Goal: Task Accomplishment & Management: Manage account settings

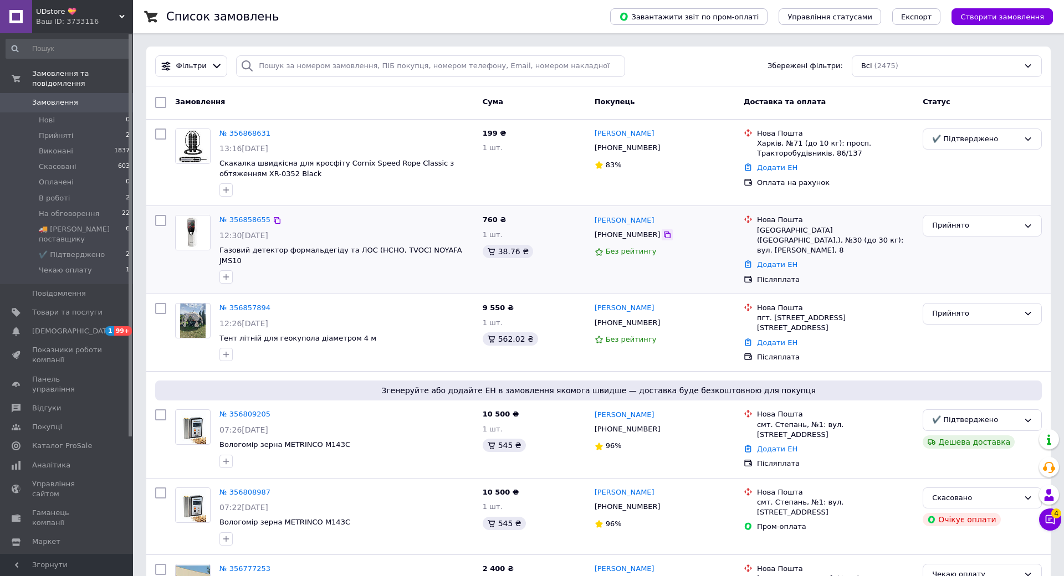
click at [663, 236] on icon at bounding box center [667, 235] width 9 height 9
click at [659, 151] on div "[PHONE_NUMBER]" at bounding box center [665, 148] width 142 height 12
click at [345, 135] on div "№ 356868631" at bounding box center [346, 133] width 257 height 13
click at [932, 227] on div "Прийнято" at bounding box center [975, 226] width 87 height 12
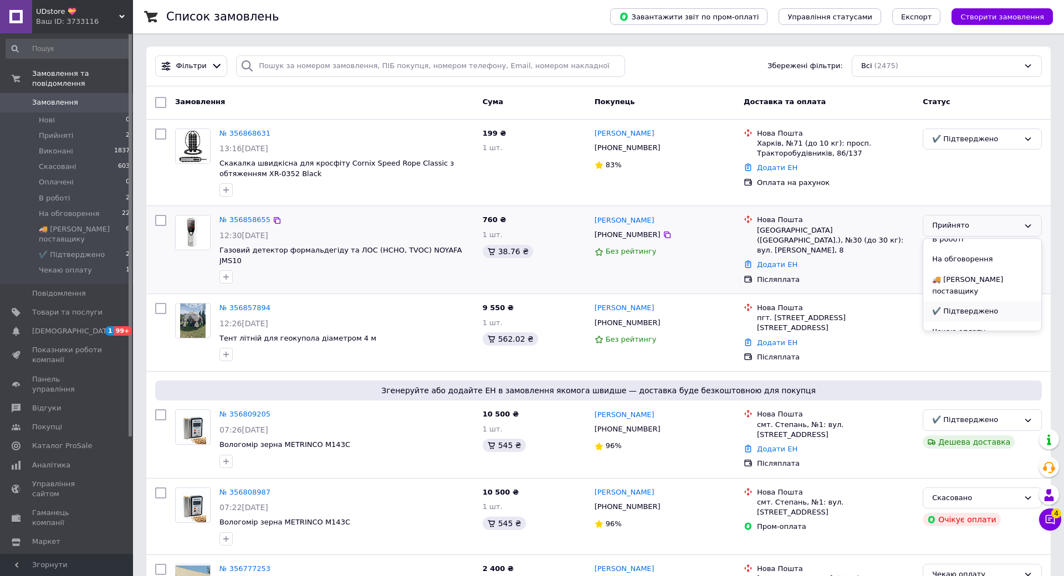
click at [926, 301] on li "✔️ Підтверджено" at bounding box center [982, 311] width 118 height 21
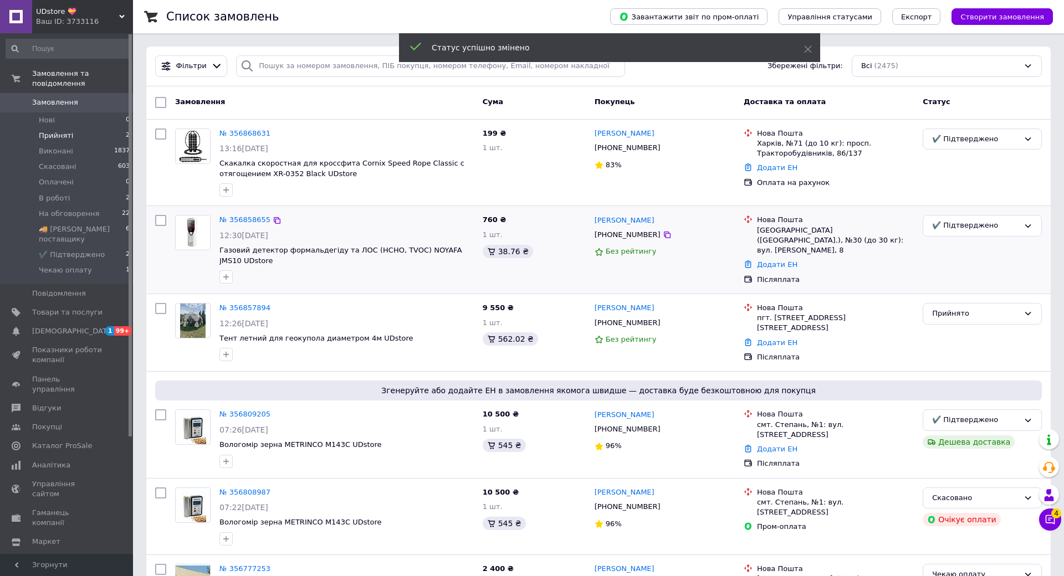
click at [104, 128] on li "Прийняті 2" at bounding box center [68, 136] width 136 height 16
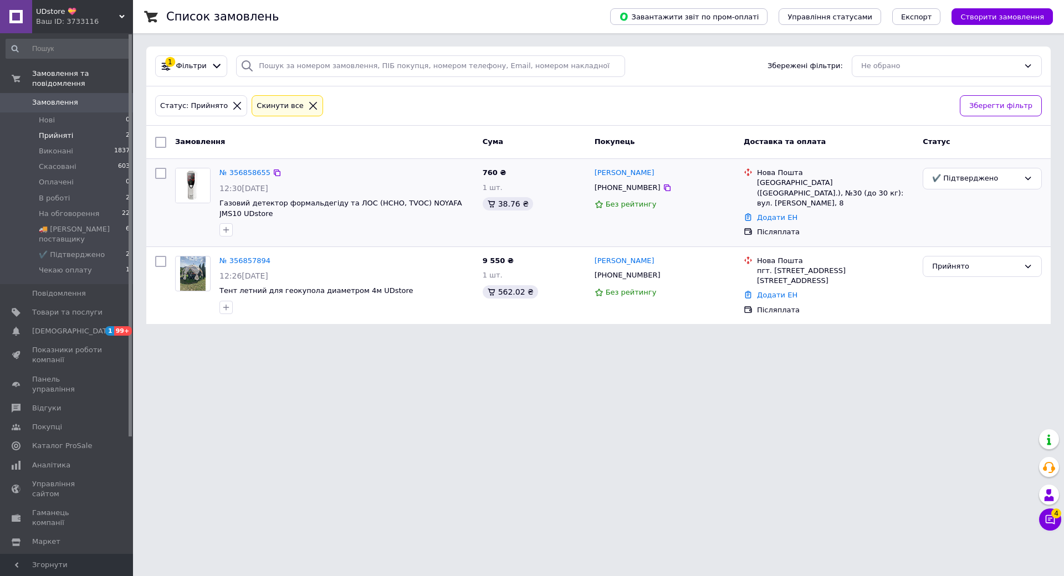
click at [104, 128] on li "Прийняті 2" at bounding box center [68, 136] width 136 height 16
click at [103, 191] on li "В роботі 2" at bounding box center [68, 199] width 136 height 16
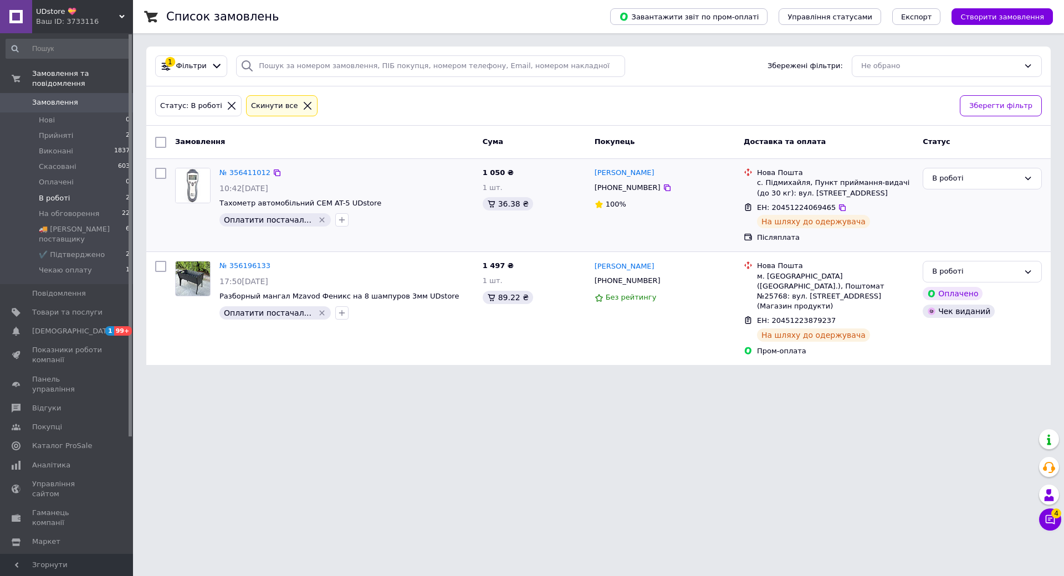
click at [407, 186] on div "10:42[DATE]" at bounding box center [346, 188] width 254 height 11
click at [923, 183] on div "В роботі" at bounding box center [982, 179] width 119 height 22
click at [927, 247] on li "🚚 [PERSON_NAME] поставщику" at bounding box center [982, 254] width 118 height 32
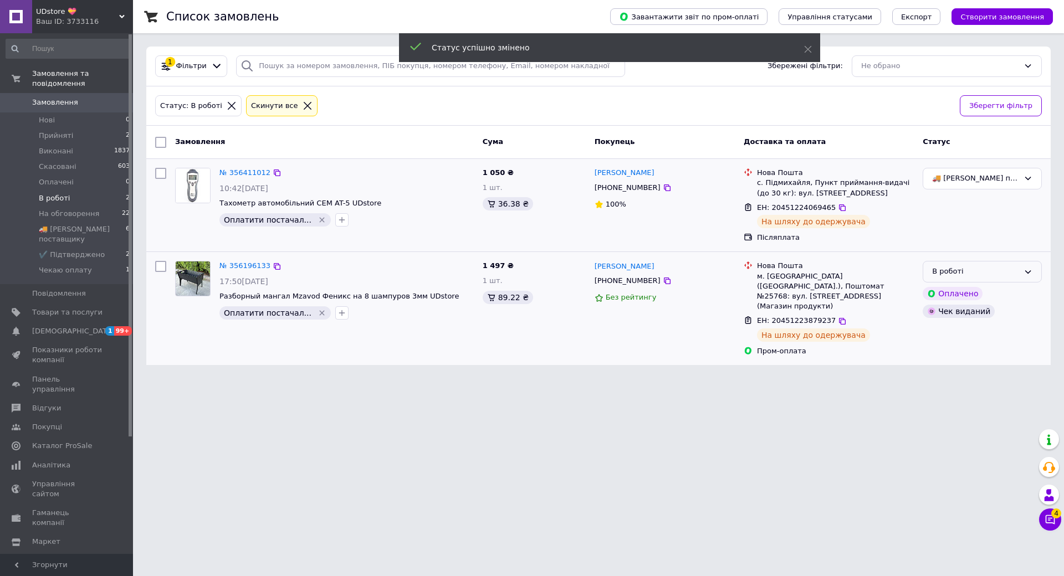
click at [932, 269] on div "В роботі" at bounding box center [975, 272] width 87 height 12
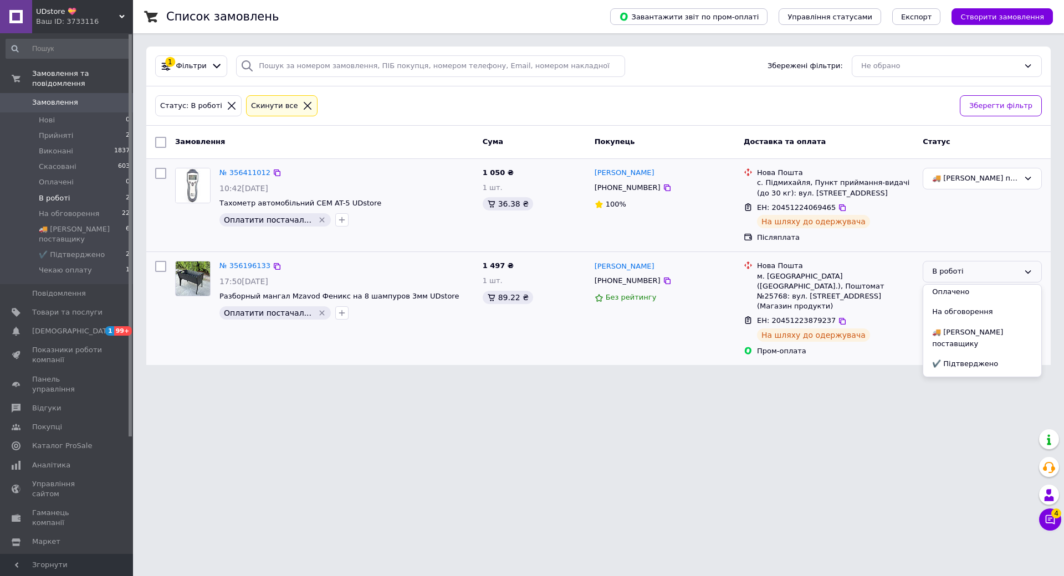
scroll to position [70, 0]
click at [930, 328] on li "🚚 [PERSON_NAME] поставщику" at bounding box center [982, 332] width 118 height 32
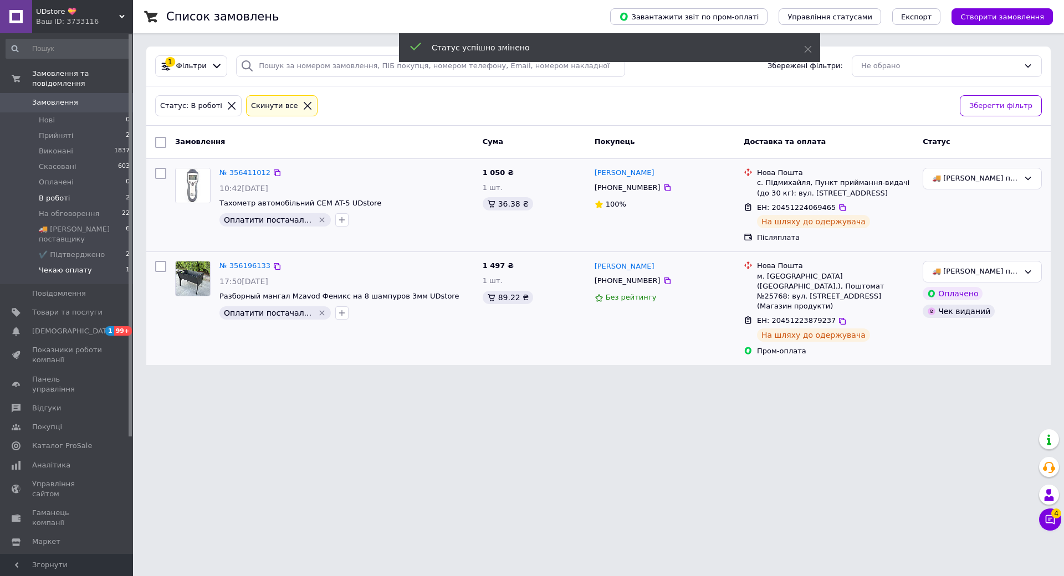
click at [104, 263] on li "Чекаю оплату 1" at bounding box center [68, 273] width 136 height 21
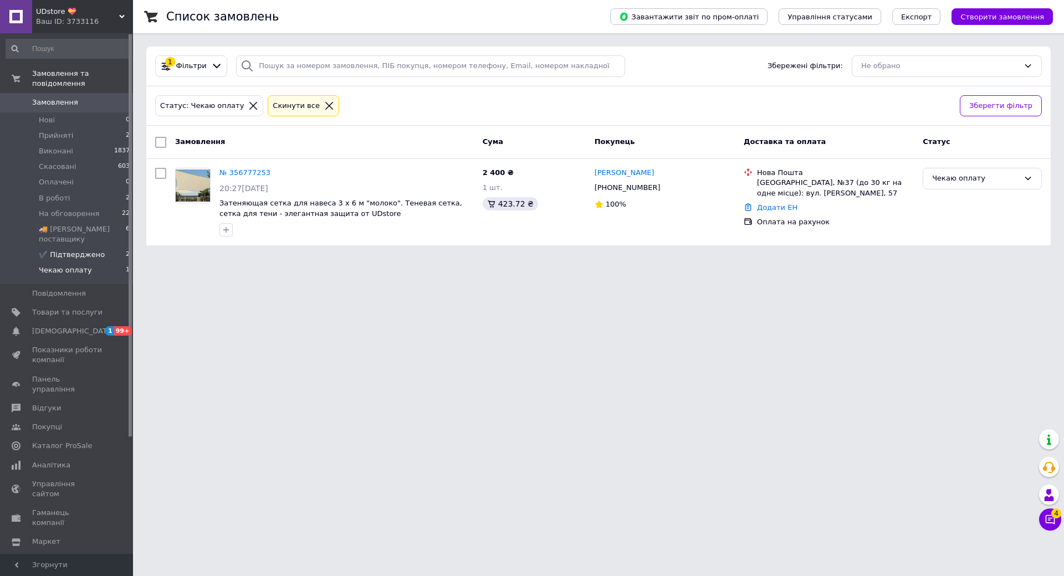
click at [101, 247] on li "✔️ Підтверджено 2" at bounding box center [68, 255] width 136 height 16
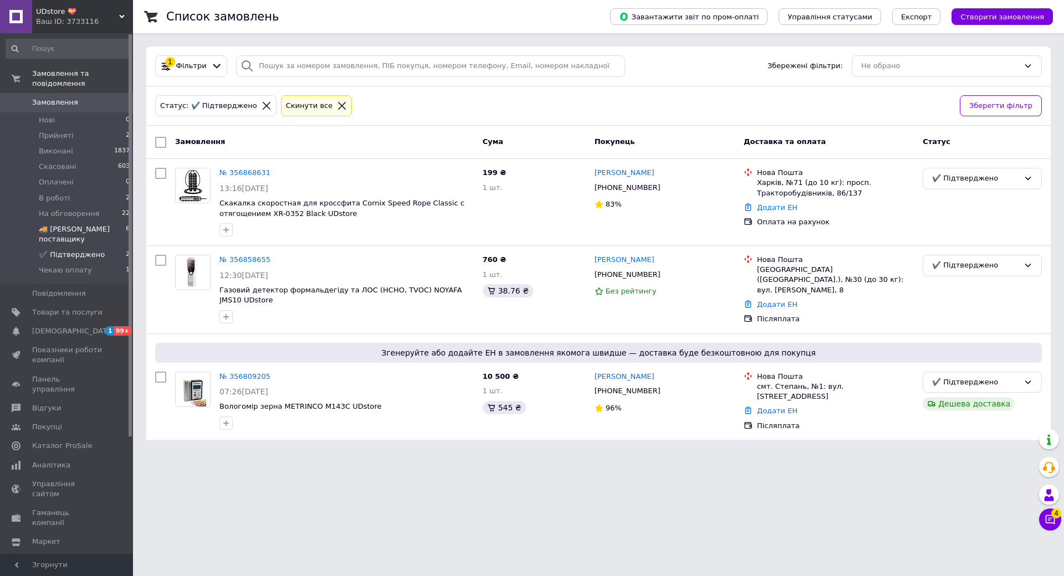
click at [102, 224] on span "🚚 [PERSON_NAME] поставщику" at bounding box center [82, 234] width 87 height 20
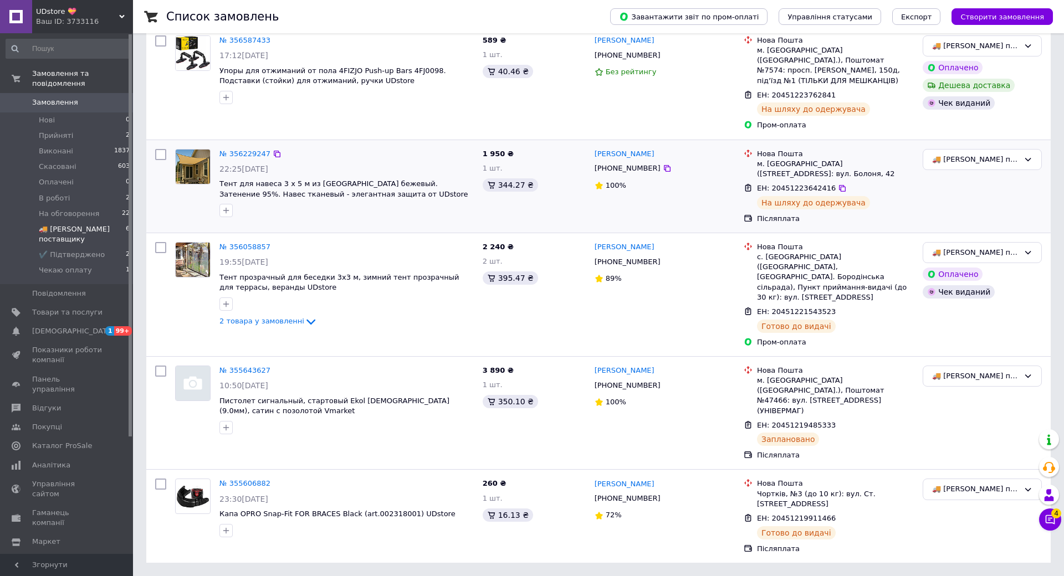
scroll to position [280, 0]
click at [371, 241] on div "№ 356058857" at bounding box center [346, 247] width 257 height 13
click at [363, 241] on div "№ 356058857" at bounding box center [346, 247] width 257 height 13
click at [107, 247] on li "✔️ Підтверджено 2" at bounding box center [68, 255] width 136 height 16
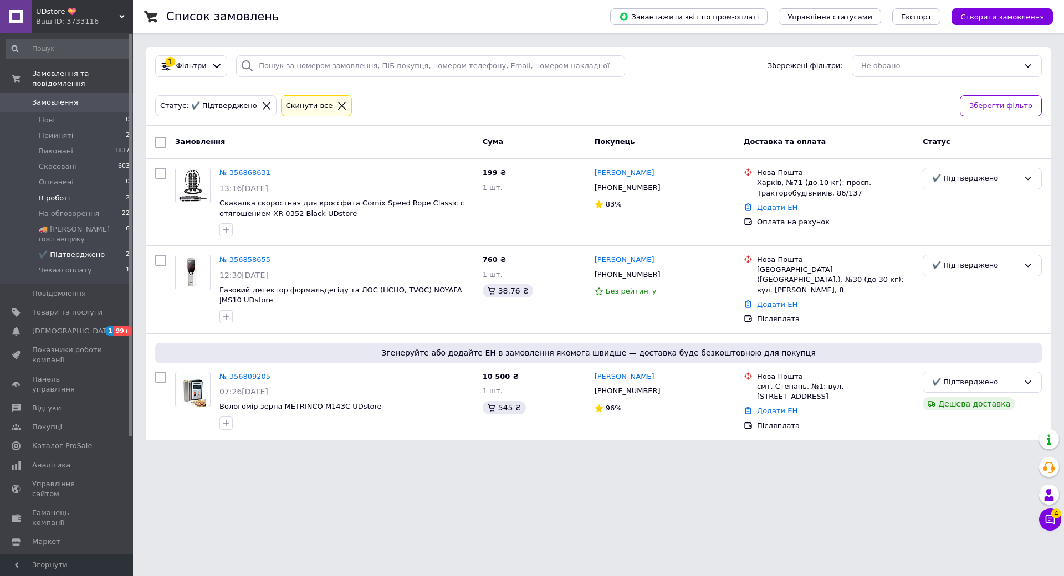
click at [104, 191] on li "В роботі 2" at bounding box center [68, 199] width 136 height 16
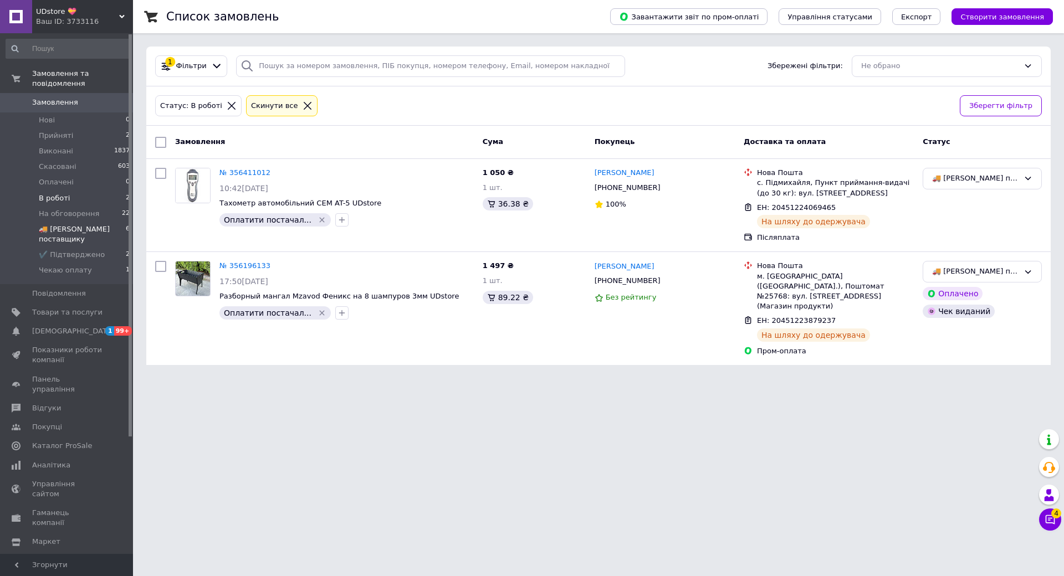
click at [106, 224] on span "🚚 [PERSON_NAME] поставщику" at bounding box center [82, 234] width 87 height 20
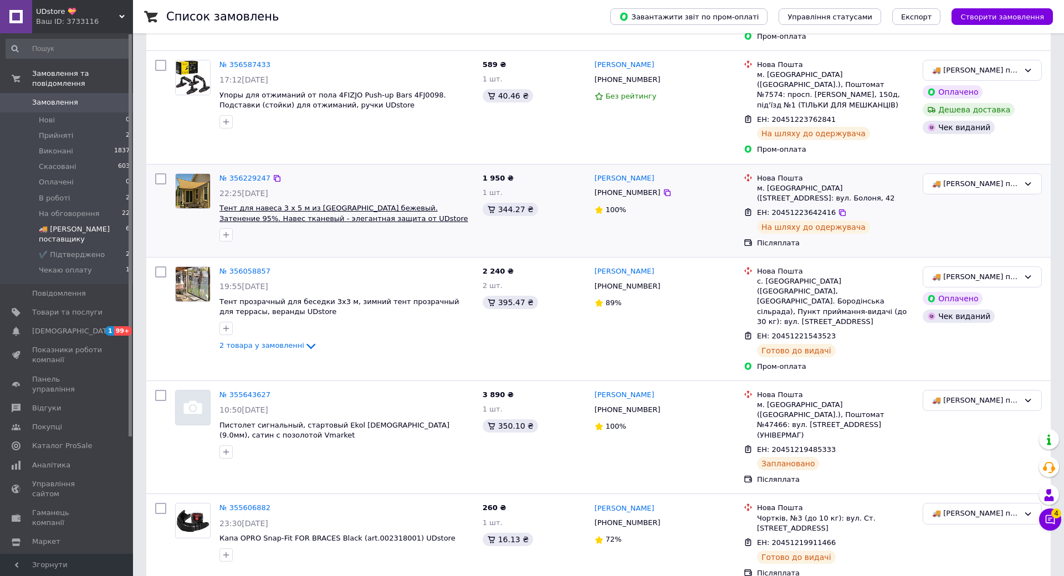
scroll to position [280, 0]
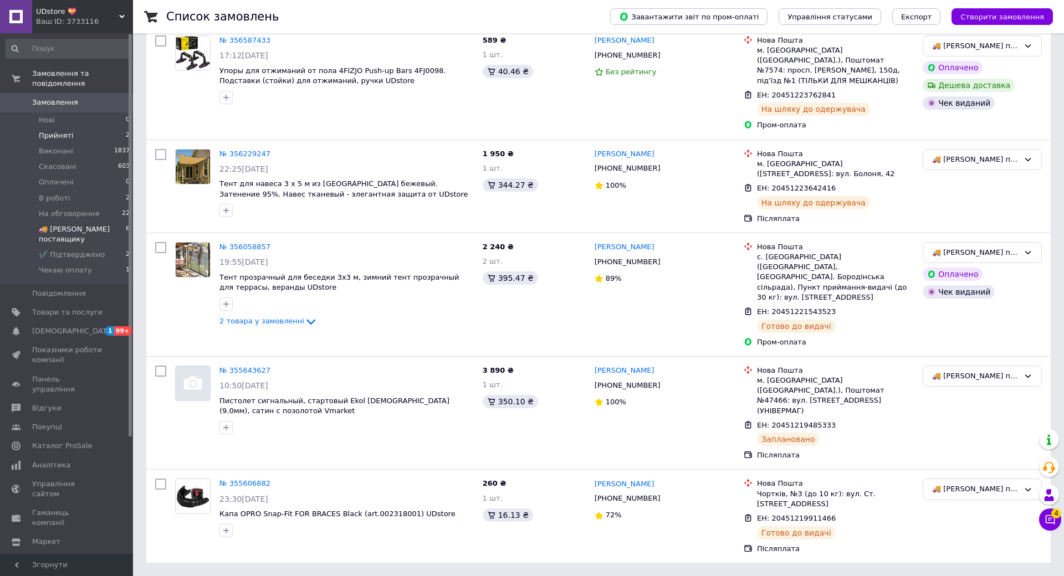
click at [110, 128] on li "Прийняті 2" at bounding box center [68, 136] width 136 height 16
